Goal: Information Seeking & Learning: Learn about a topic

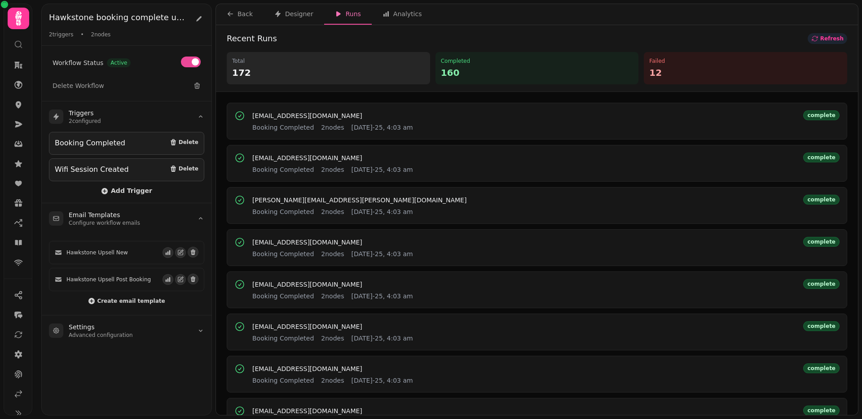
click at [819, 40] on icon "button" at bounding box center [815, 38] width 7 height 7
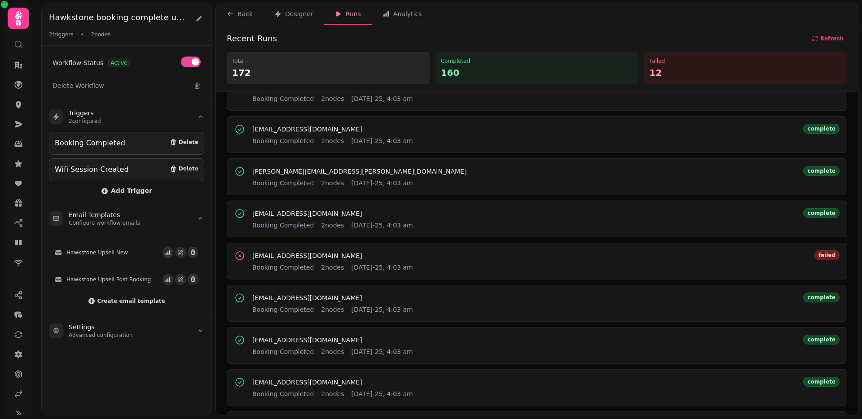
scroll to position [326, 0]
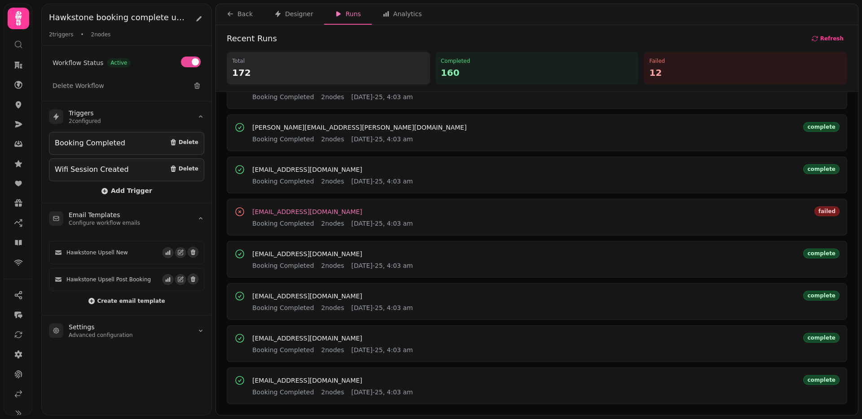
click at [287, 210] on span "[EMAIL_ADDRESS][DOMAIN_NAME]" at bounding box center [307, 212] width 110 height 6
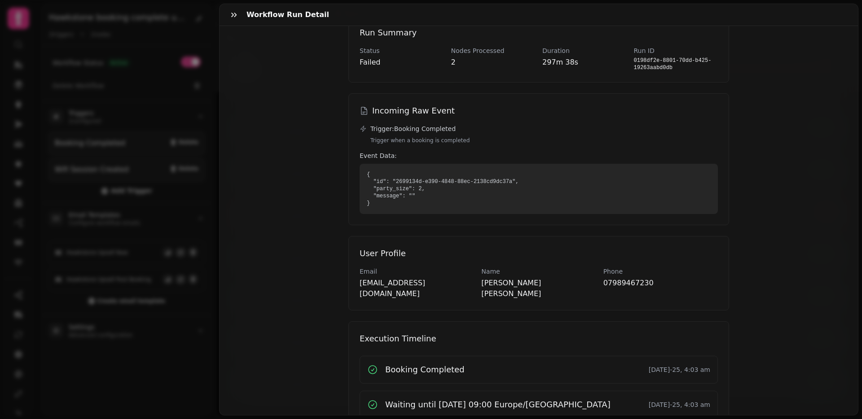
scroll to position [41, 0]
click at [368, 284] on p "[EMAIL_ADDRESS][DOMAIN_NAME]" at bounding box center [417, 290] width 115 height 22
drag, startPoint x: 369, startPoint y: 284, endPoint x: 449, endPoint y: 283, distance: 80.0
click at [449, 283] on p "[EMAIL_ADDRESS][DOMAIN_NAME]" at bounding box center [417, 290] width 115 height 22
copy p "[EMAIL_ADDRESS][DOMAIN_NAME]"
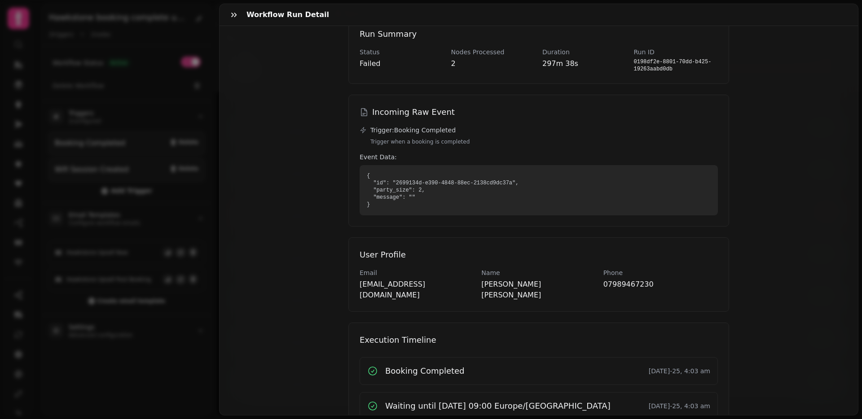
click at [181, 249] on div "Workflow Run Detail [EMAIL_ADDRESS][DOMAIN_NAME] Booking Completed [DATE]-25, 4…" at bounding box center [431, 216] width 862 height 405
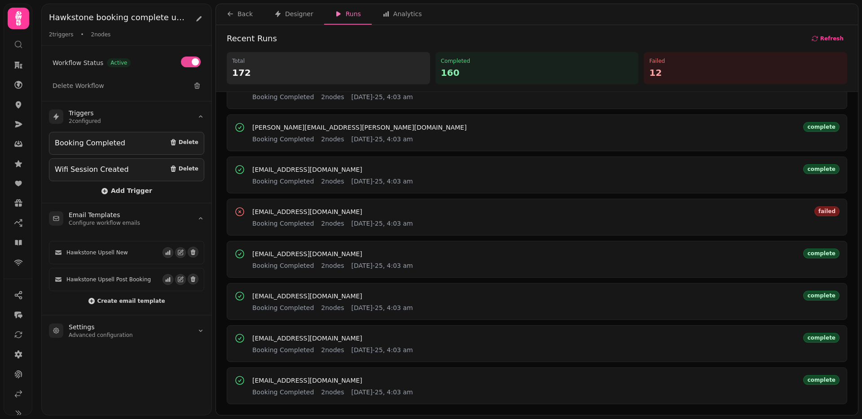
click at [20, 47] on icon at bounding box center [21, 47] width 2 height 2
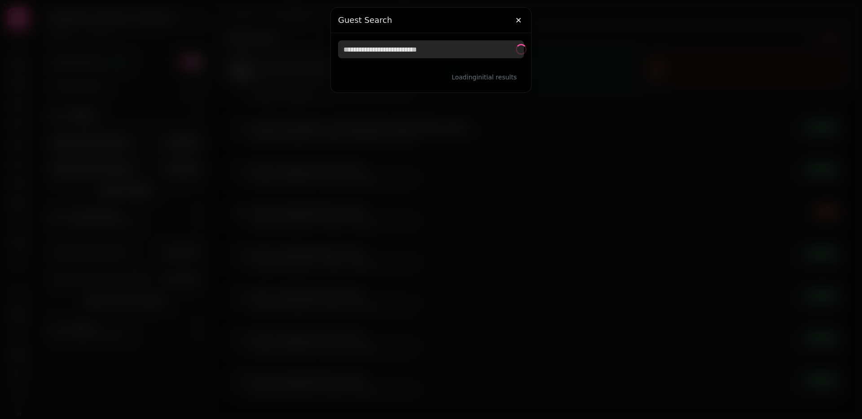
click at [426, 49] on input "text" at bounding box center [431, 49] width 186 height 18
paste input "**********"
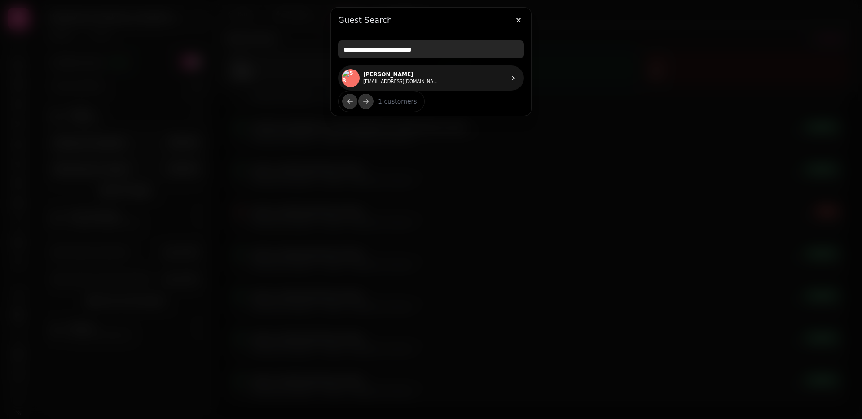
type input "**********"
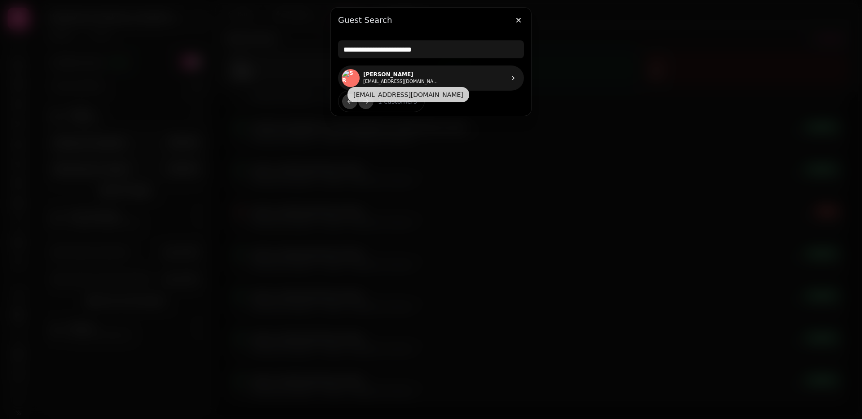
click at [385, 79] on button "[EMAIL_ADDRESS][DOMAIN_NAME]" at bounding box center [401, 81] width 76 height 7
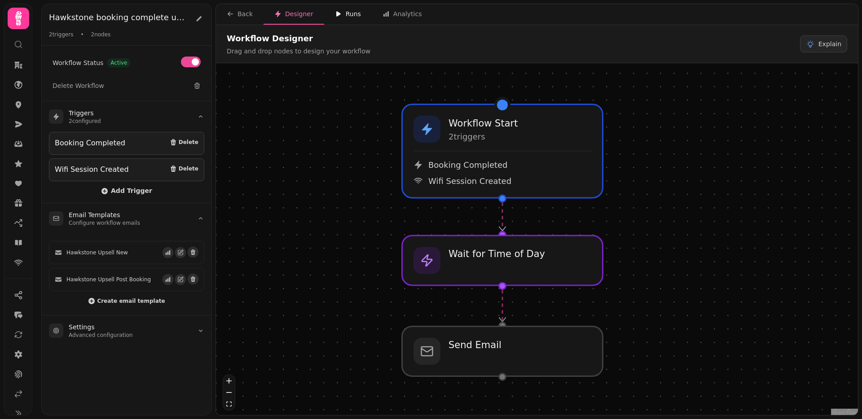
click at [348, 13] on div "Runs" at bounding box center [348, 13] width 26 height 9
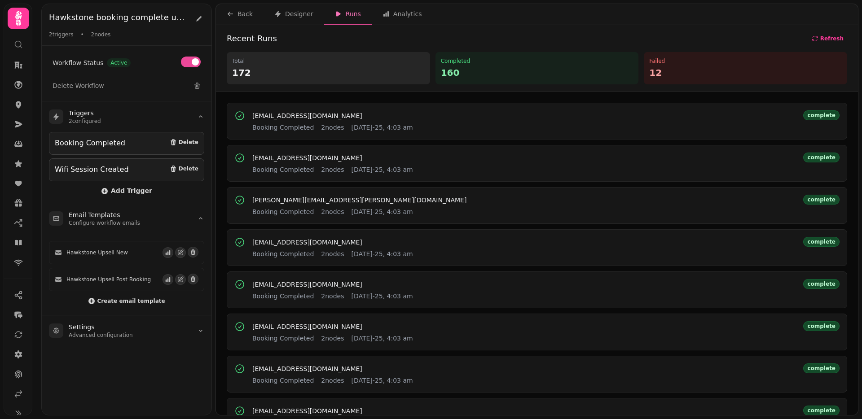
scroll to position [326, 0]
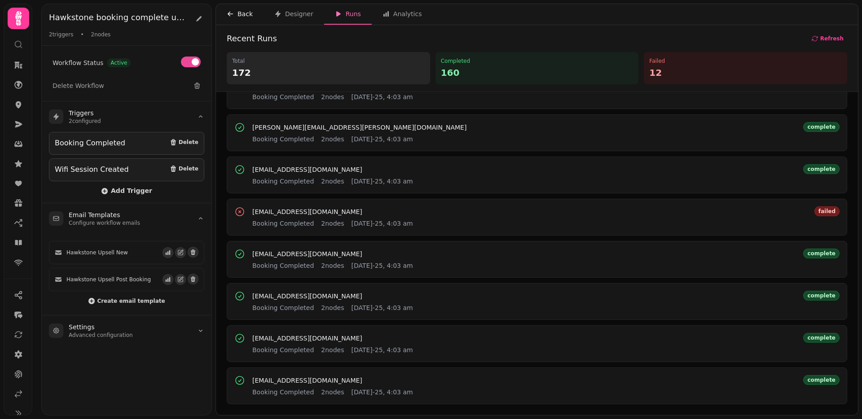
click at [238, 11] on div "Back" at bounding box center [240, 13] width 26 height 9
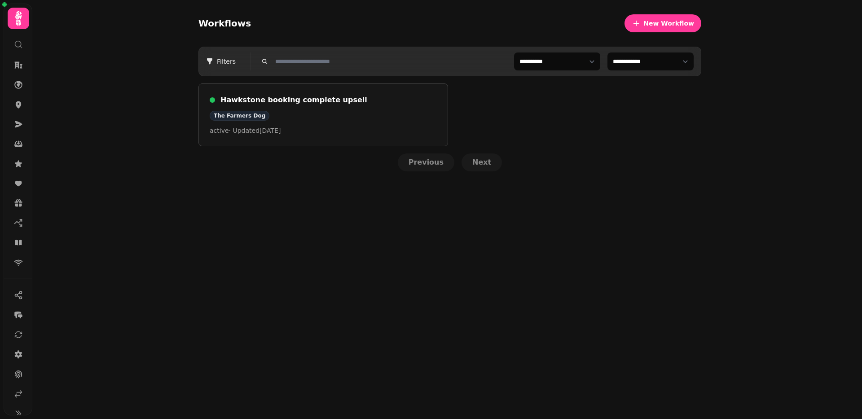
drag, startPoint x: 118, startPoint y: 32, endPoint x: 122, endPoint y: 23, distance: 9.7
click at [118, 32] on div "**********" at bounding box center [447, 209] width 830 height 419
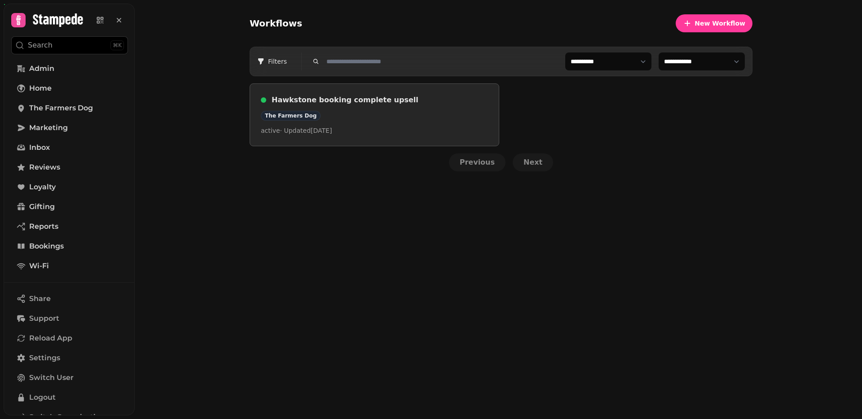
click at [294, 101] on h3 "Hawkstone booking complete upsell" at bounding box center [380, 100] width 216 height 11
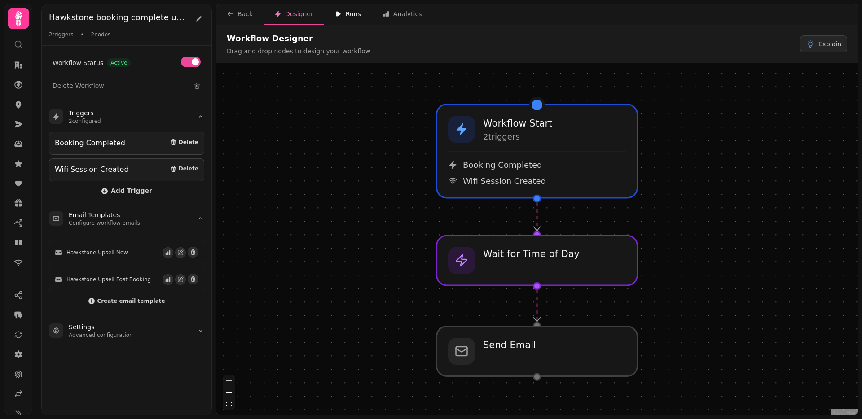
click at [349, 13] on div "Runs" at bounding box center [348, 13] width 26 height 9
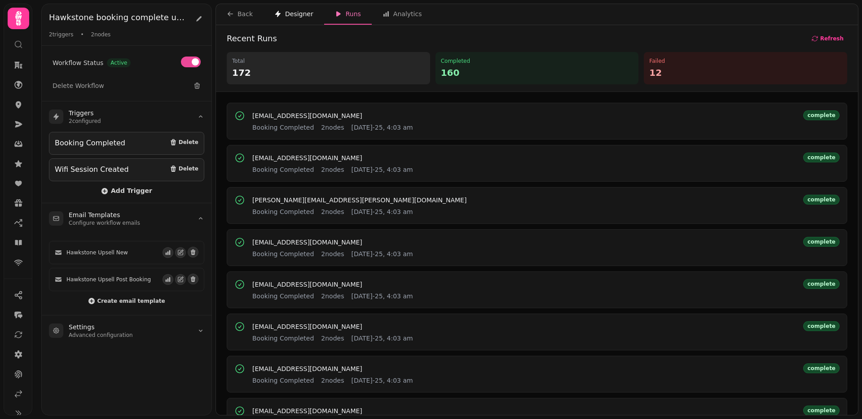
click at [307, 9] on div "Designer" at bounding box center [293, 13] width 39 height 9
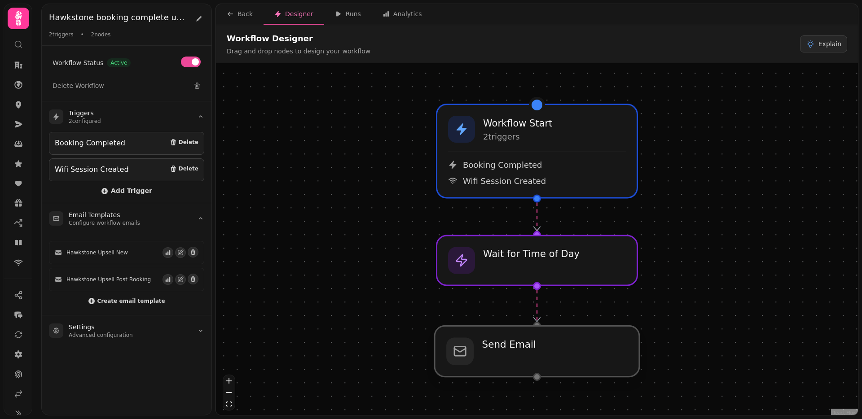
click at [525, 350] on div at bounding box center [537, 351] width 205 height 51
click at [171, 252] on icon "button" at bounding box center [168, 253] width 6 height 6
click at [167, 279] on icon "button" at bounding box center [168, 280] width 6 height 6
click at [167, 250] on icon "button" at bounding box center [168, 253] width 6 height 6
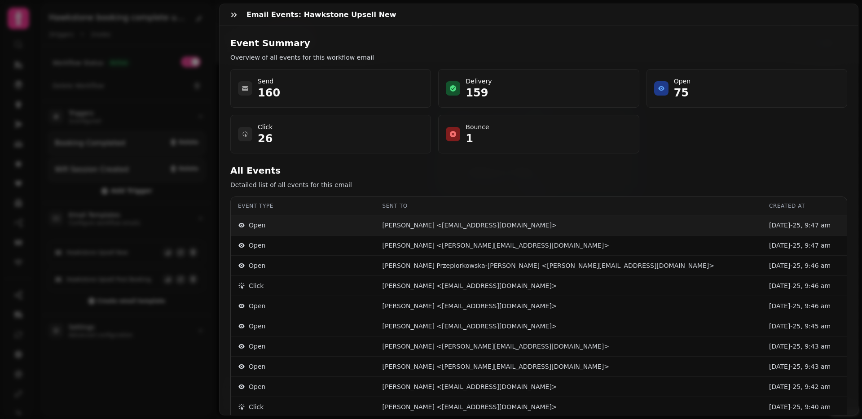
click at [474, 225] on p "Daniel Rivett <danielrivett@aol.com>" at bounding box center [470, 225] width 175 height 9
drag, startPoint x: 474, startPoint y: 225, endPoint x: 521, endPoint y: 226, distance: 46.7
click at [521, 226] on p "Daniel Rivett <danielrivett@aol.com>" at bounding box center [470, 225] width 175 height 9
copy p "danielrivett@aol.com"
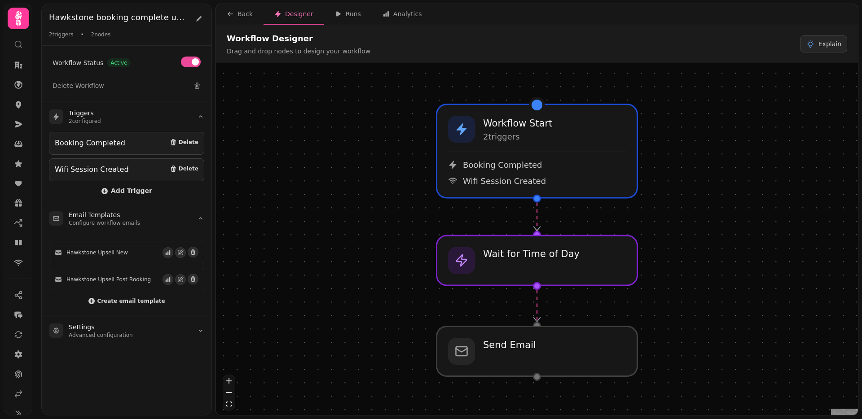
click at [20, 42] on circle at bounding box center [18, 44] width 6 height 6
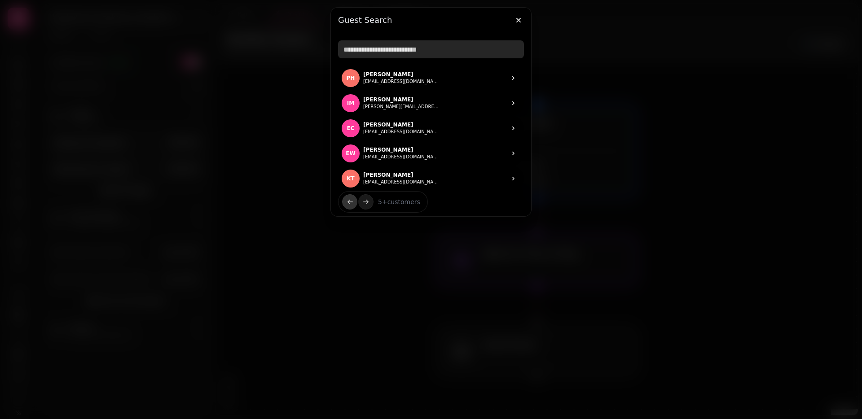
drag, startPoint x: 370, startPoint y: 51, endPoint x: 377, endPoint y: 52, distance: 7.3
click at [370, 51] on input "text" at bounding box center [431, 49] width 186 height 18
paste input "**********"
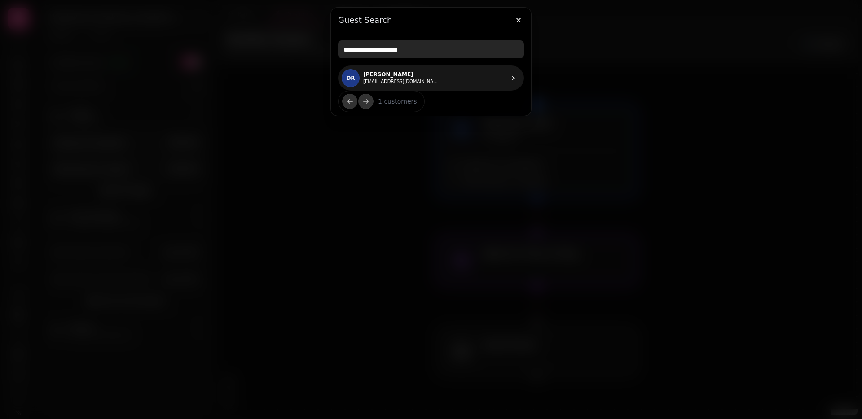
type input "**********"
click at [378, 71] on p "Daniel Rivett" at bounding box center [401, 74] width 76 height 7
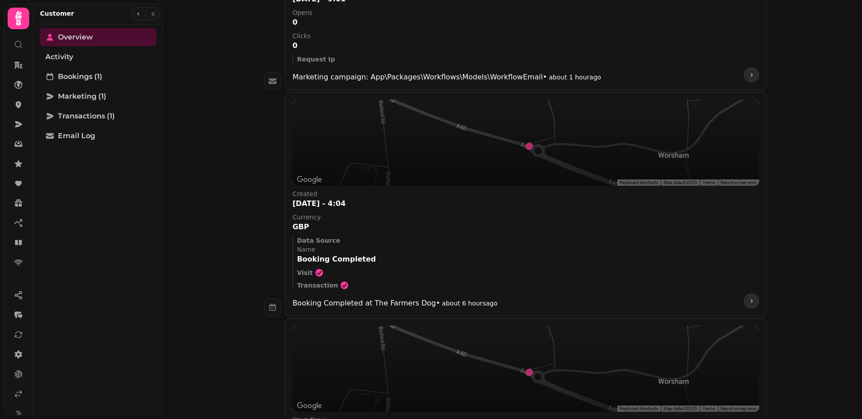
scroll to position [223, 0]
click at [68, 132] on span "Email Log" at bounding box center [76, 136] width 37 height 11
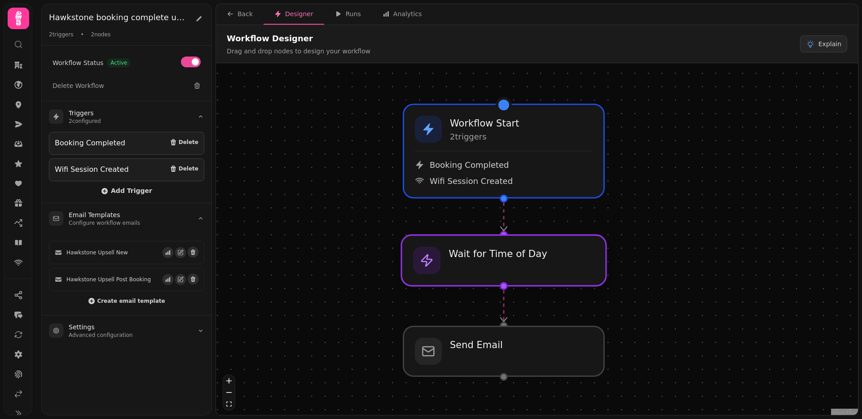
click at [471, 252] on div at bounding box center [504, 260] width 205 height 51
select select "**********"
click at [819, 51] on button "Explain" at bounding box center [823, 43] width 47 height 17
click at [198, 18] on icon at bounding box center [198, 18] width 7 height 7
click at [825, 44] on span "Explain" at bounding box center [830, 44] width 23 height 9
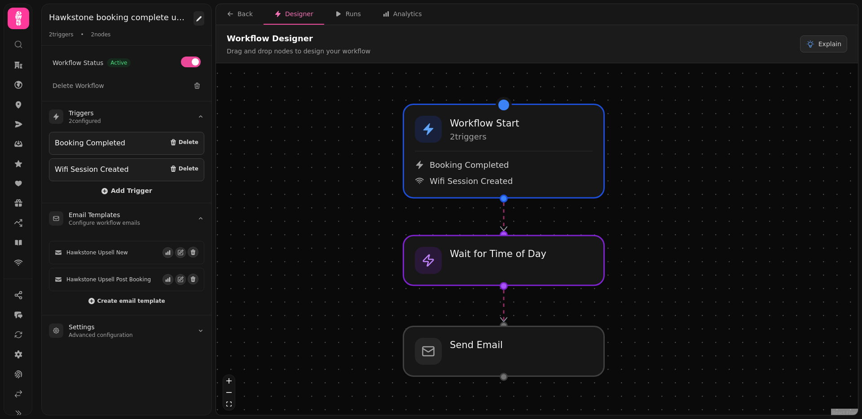
click at [196, 20] on icon at bounding box center [198, 18] width 7 height 7
click at [808, 49] on button "Explain" at bounding box center [823, 43] width 47 height 17
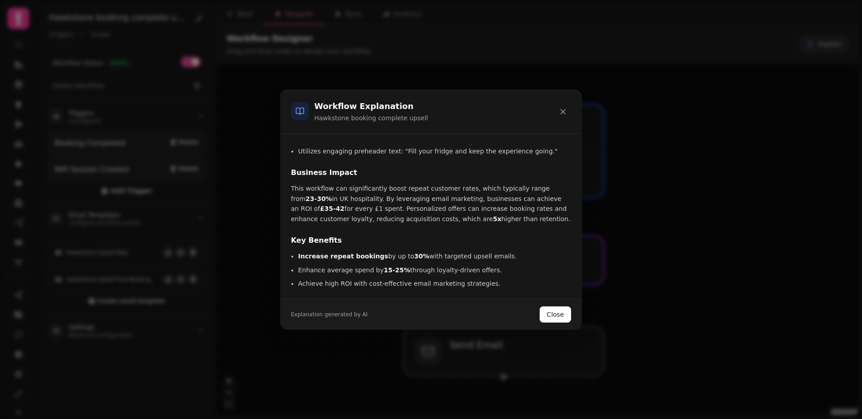
scroll to position [150, 0]
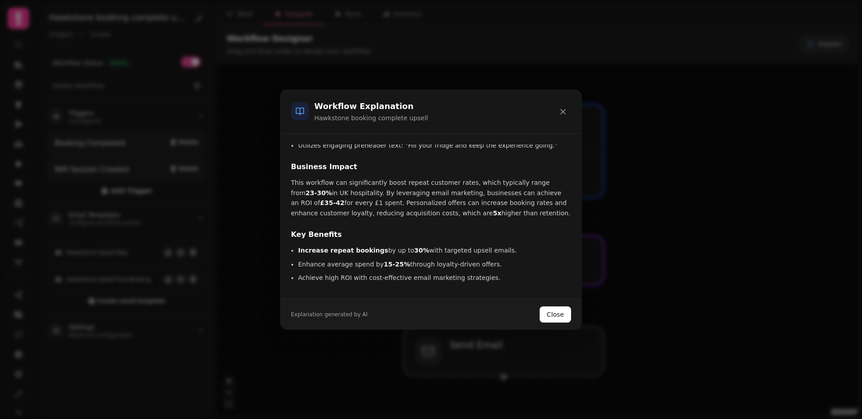
drag, startPoint x: 477, startPoint y: 203, endPoint x: 281, endPoint y: 170, distance: 199.0
click at [277, 169] on div "Workflow Explanation Hawkstone booking complete upsell What it does The "Hawkst…" at bounding box center [431, 209] width 862 height 419
copy p "This workflow can significantly boost repeat customer rates, which typically ra…"
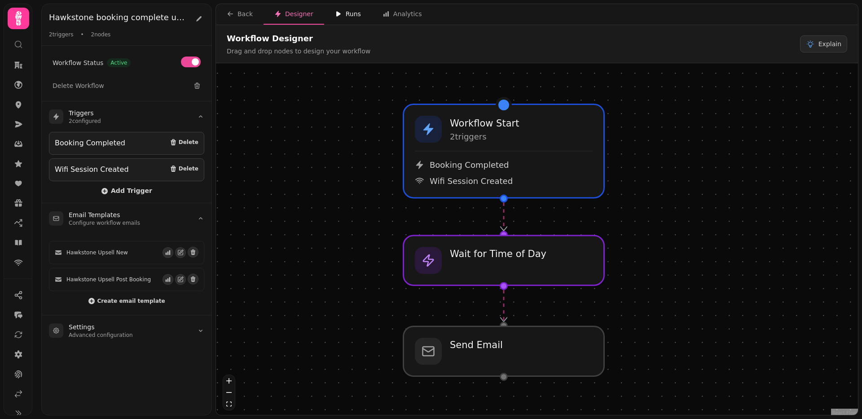
click at [355, 16] on div "Runs" at bounding box center [348, 13] width 26 height 9
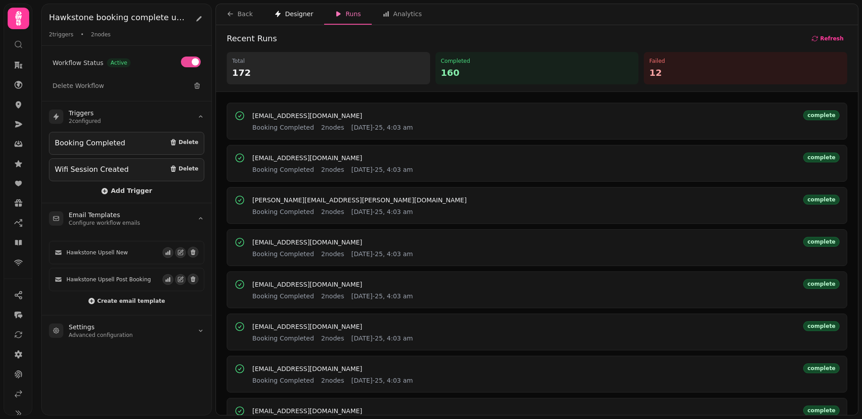
click at [300, 13] on div "Designer" at bounding box center [293, 13] width 39 height 9
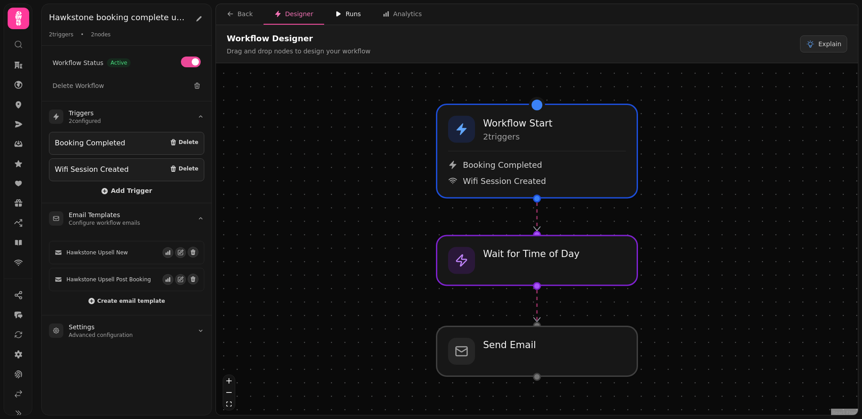
click at [346, 8] on button "Runs" at bounding box center [348, 14] width 48 height 21
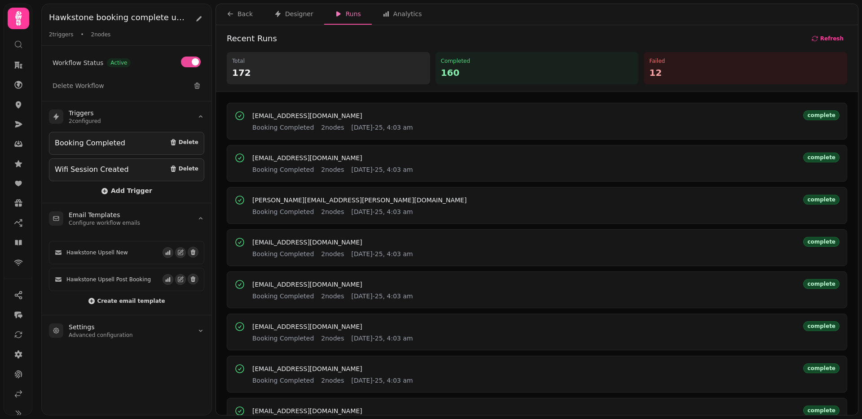
scroll to position [326, 0]
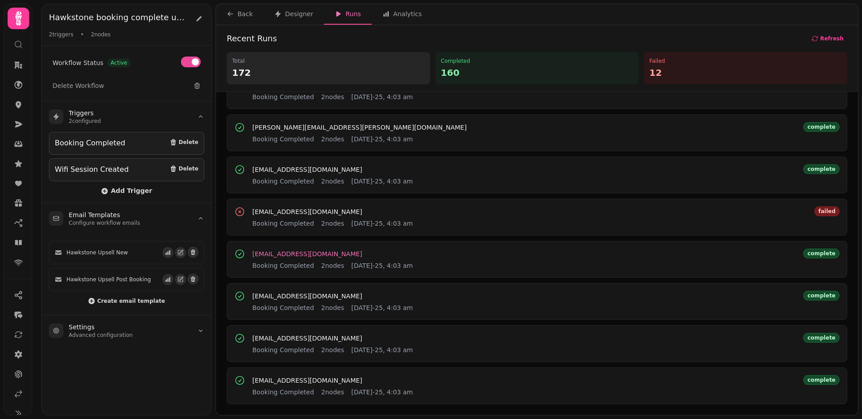
click at [275, 255] on span "[EMAIL_ADDRESS][DOMAIN_NAME]" at bounding box center [307, 254] width 110 height 6
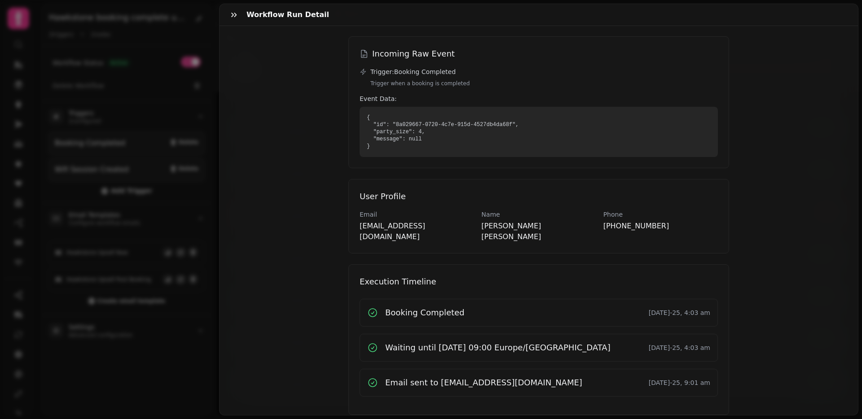
scroll to position [98, 0]
click at [438, 343] on h3 "Waiting until [DATE] 09:00 Europe/[GEOGRAPHIC_DATA]" at bounding box center [497, 349] width 225 height 13
drag, startPoint x: 438, startPoint y: 336, endPoint x: 621, endPoint y: 336, distance: 182.8
click at [621, 343] on div "Waiting until 25-08-2025 09:00 Europe/London 25th Aug-25, 4:03 am" at bounding box center [538, 349] width 343 height 13
click at [451, 378] on h3 "Email sent to shedge31@hotmail.com" at bounding box center [483, 384] width 197 height 13
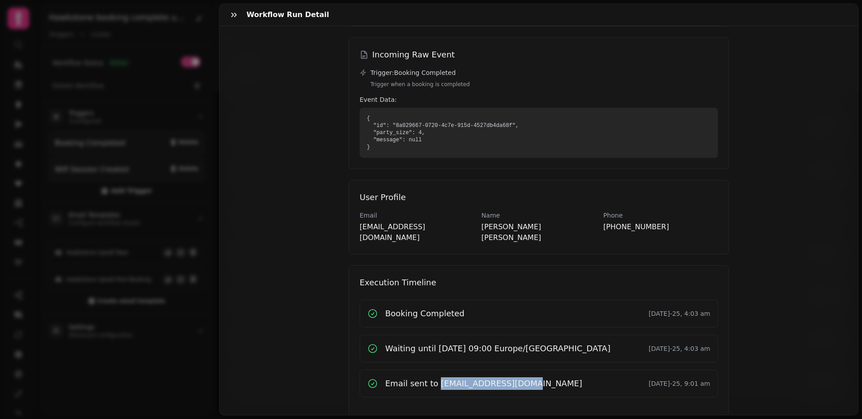
drag, startPoint x: 452, startPoint y: 372, endPoint x: 512, endPoint y: 371, distance: 60.2
click at [512, 378] on h3 "Email sent to shedge31@hotmail.com" at bounding box center [483, 384] width 197 height 13
click at [539, 378] on div "Email sent to shedge31@hotmail.com 25th Aug-25, 9:01 am" at bounding box center [538, 384] width 343 height 13
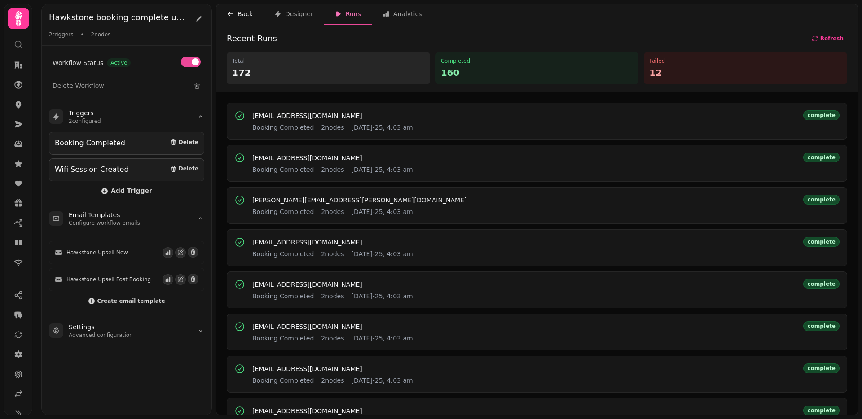
click at [239, 12] on div "Back" at bounding box center [240, 13] width 26 height 9
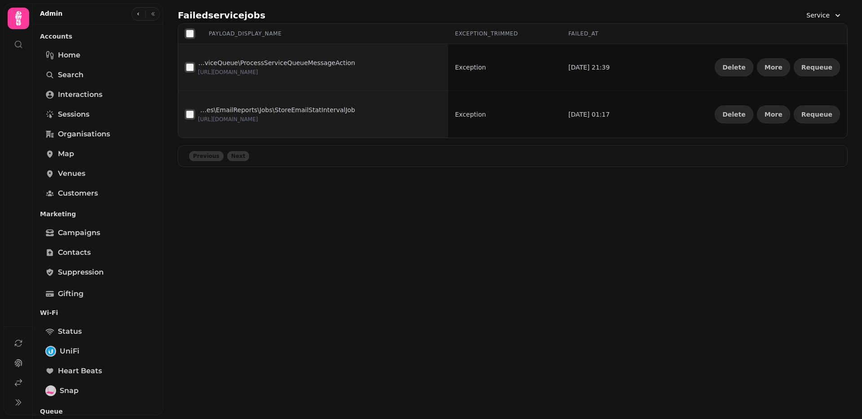
click at [182, 35] on th "payload_display_name" at bounding box center [313, 34] width 270 height 20
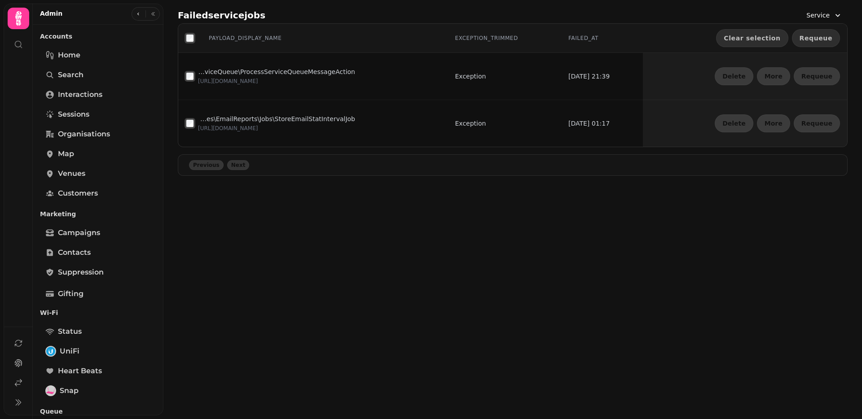
click at [835, 36] on button "Requeue" at bounding box center [816, 38] width 48 height 18
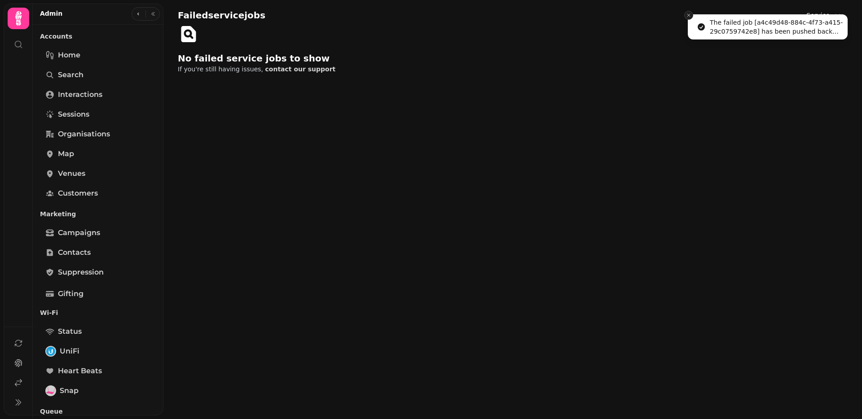
click at [684, 13] on div "The failed job [a4c49d48-884c-4f73-a415-29c0759742e8] has been pushed back onto…" at bounding box center [431, 209] width 862 height 419
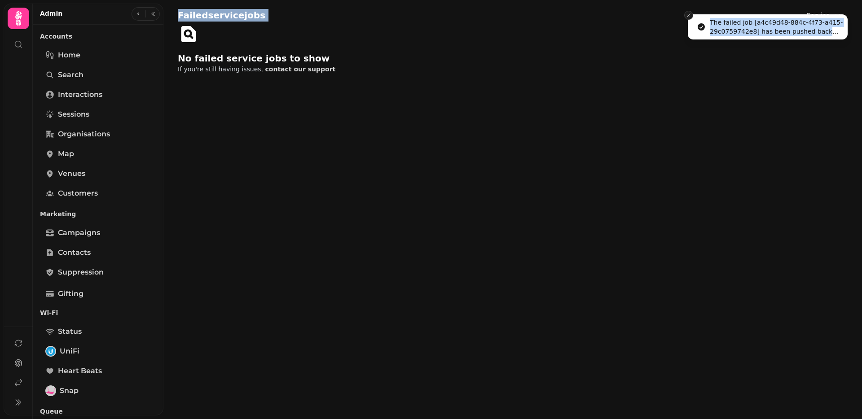
click at [689, 13] on icon "Close toast" at bounding box center [688, 15] width 5 height 5
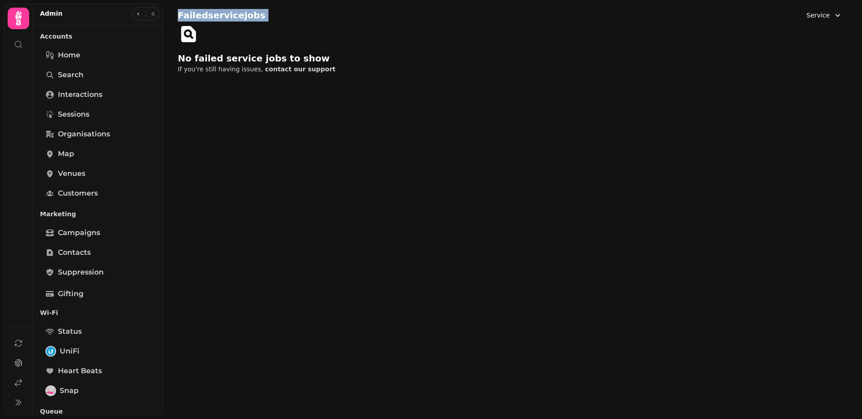
click at [810, 14] on span "Service" at bounding box center [818, 15] width 23 height 9
click at [776, 53] on div "Inbox" at bounding box center [801, 53] width 83 height 16
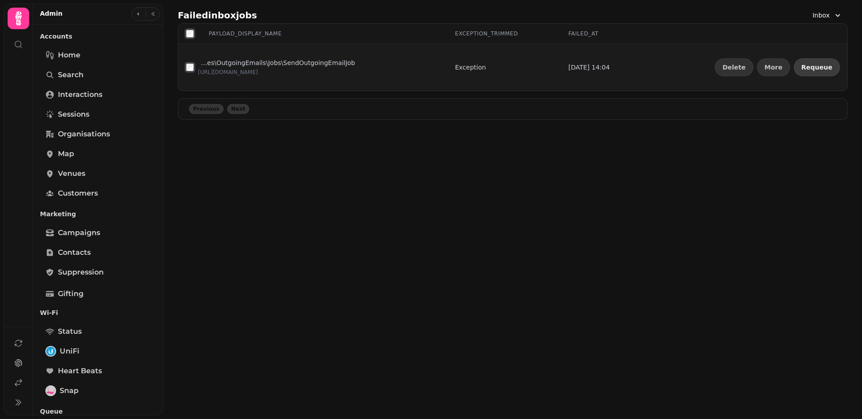
drag, startPoint x: 825, startPoint y: 63, endPoint x: 815, endPoint y: 37, distance: 28.0
click at [825, 64] on span "Requeue" at bounding box center [817, 67] width 31 height 6
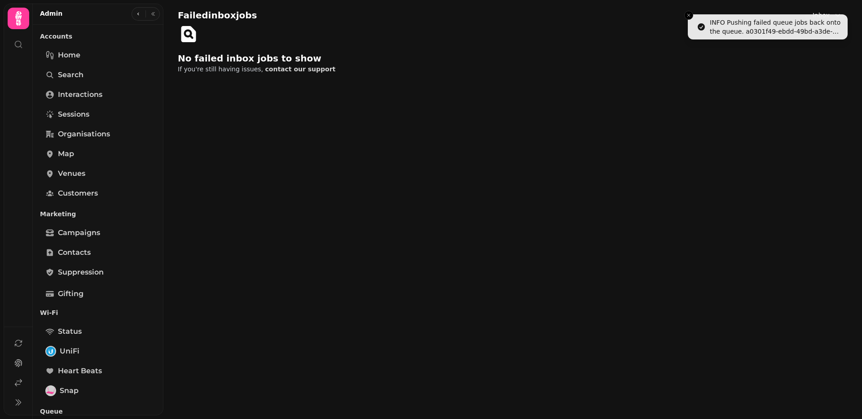
click at [687, 21] on div "Failed inbox jobs Inbox" at bounding box center [513, 15] width 670 height 16
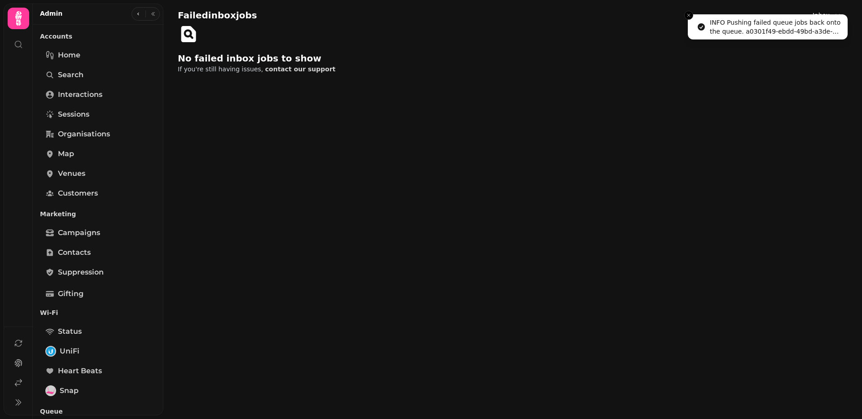
drag, startPoint x: 688, startPoint y: 19, endPoint x: 719, endPoint y: 20, distance: 30.6
click at [688, 19] on button "Close toast" at bounding box center [688, 15] width 9 height 9
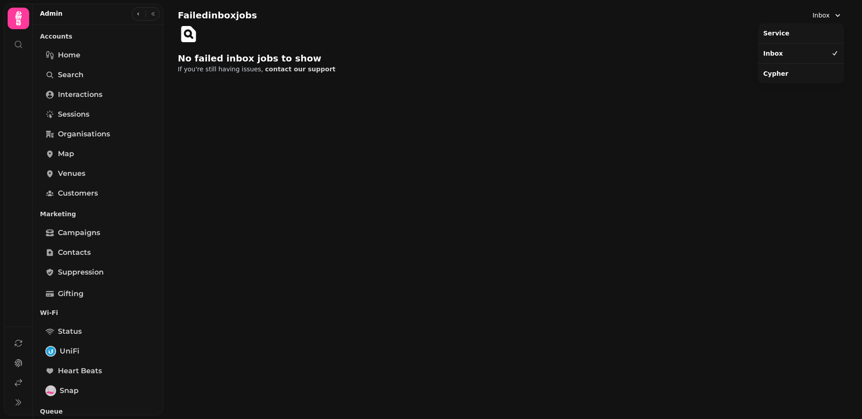
click at [834, 13] on icon "button" at bounding box center [838, 15] width 9 height 9
click at [785, 73] on div "Cypher" at bounding box center [801, 74] width 83 height 16
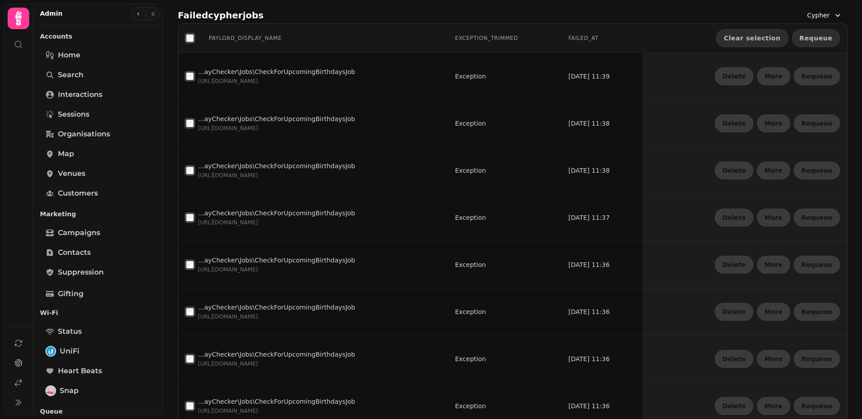
drag, startPoint x: 808, startPoint y: 36, endPoint x: 803, endPoint y: 36, distance: 4.9
click at [808, 36] on span "Requeue" at bounding box center [816, 38] width 33 height 6
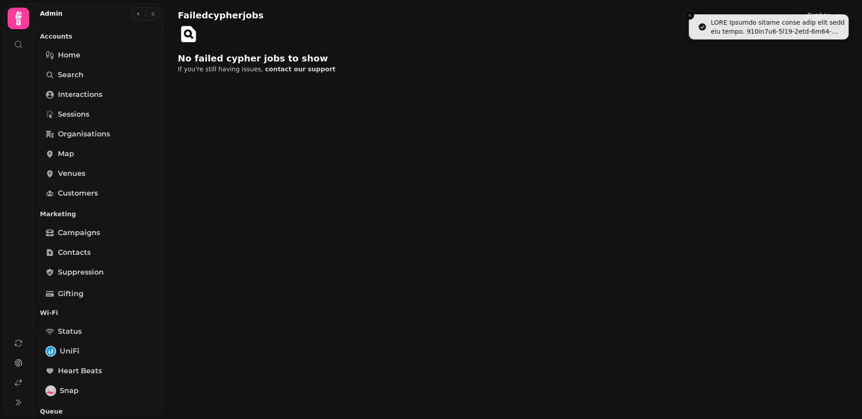
click at [690, 16] on icon "Close toast" at bounding box center [689, 15] width 5 height 5
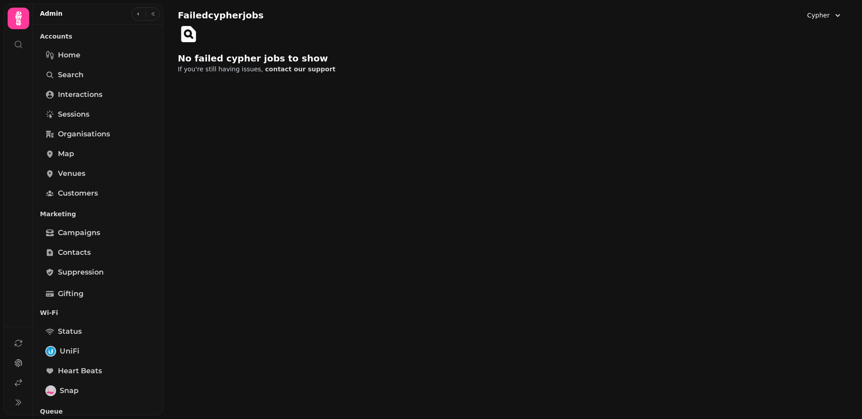
click at [450, 144] on div "Failed cypher jobs Cypher No failed cypher jobs to show If you're still having …" at bounding box center [512, 209] width 699 height 419
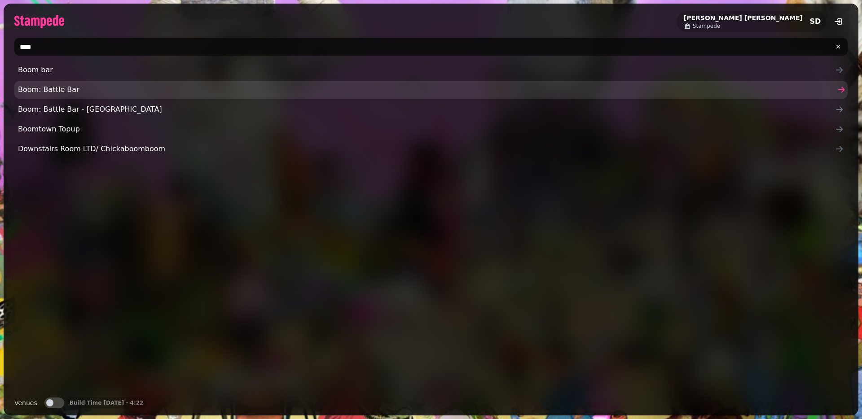
type input "****"
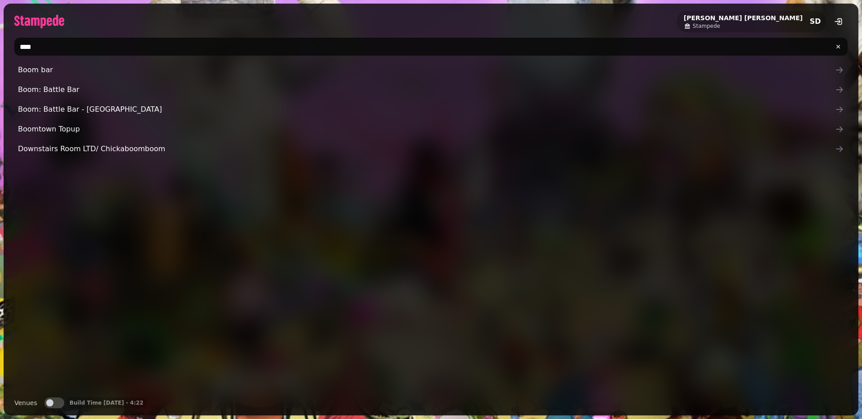
click at [83, 90] on span "Boom: Battle Bar" at bounding box center [426, 89] width 817 height 11
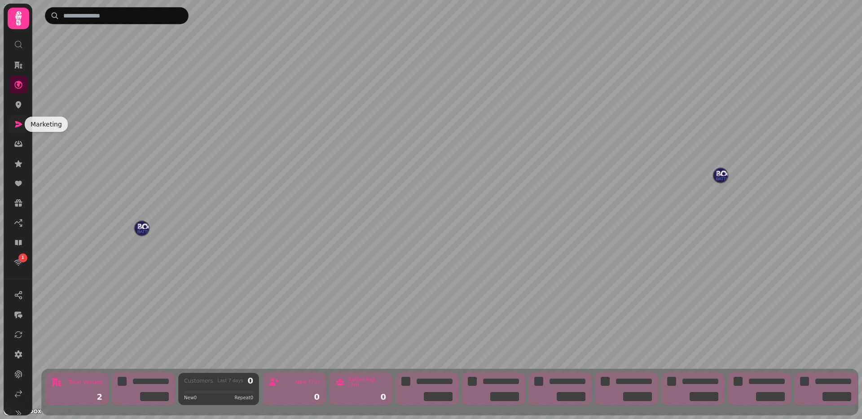
click at [21, 128] on icon at bounding box center [18, 124] width 9 height 9
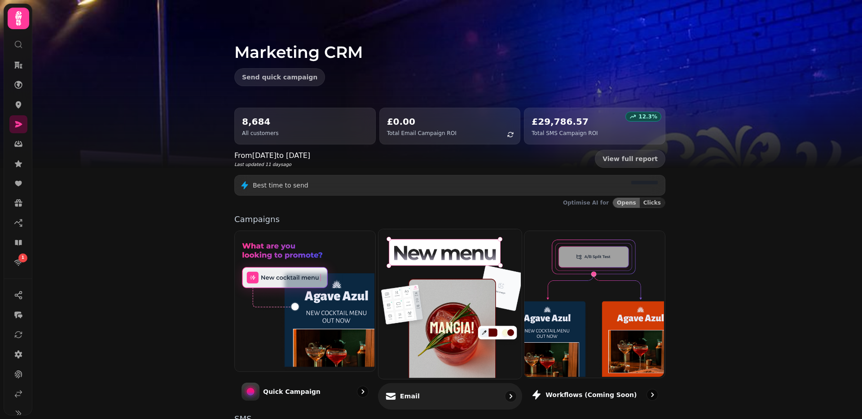
click at [474, 329] on img at bounding box center [448, 304] width 143 height 150
